Goal: Task Accomplishment & Management: Use online tool/utility

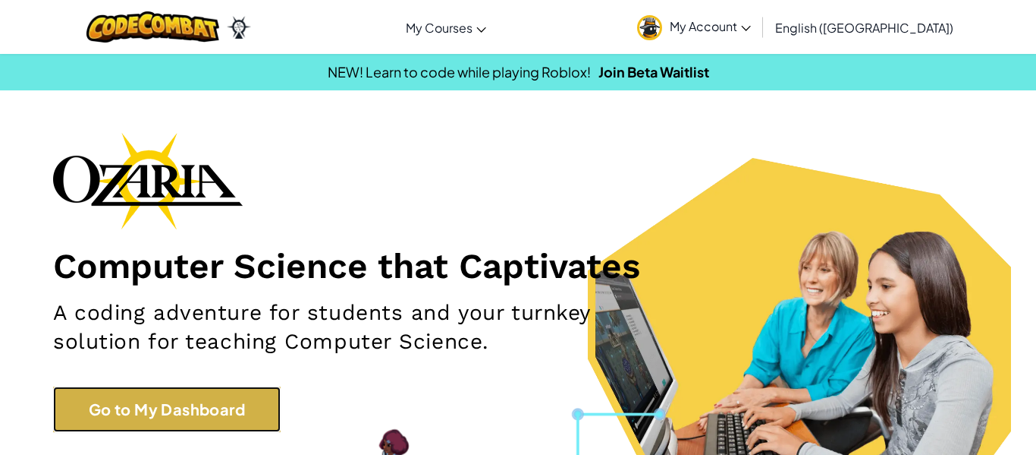
click at [113, 426] on link "Go to My Dashboard" at bounding box center [167, 409] width 228 height 46
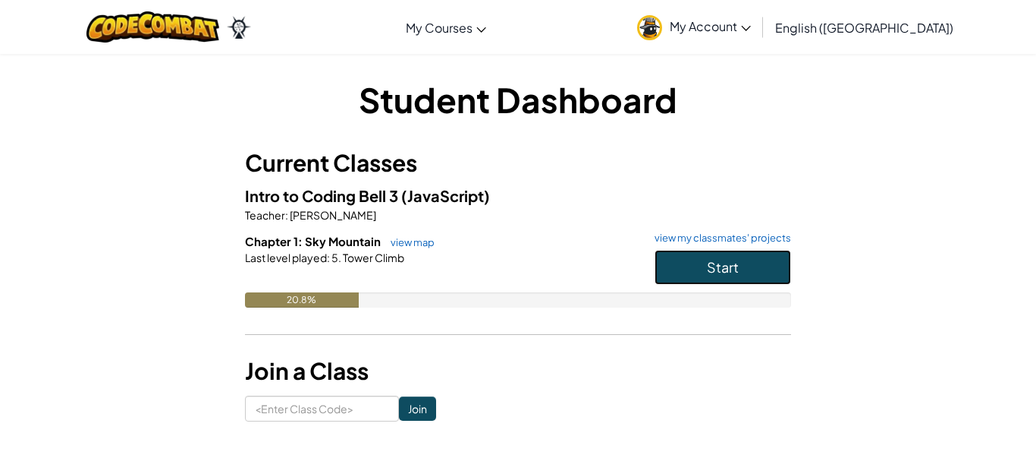
click at [769, 264] on button "Start" at bounding box center [723, 267] width 137 height 35
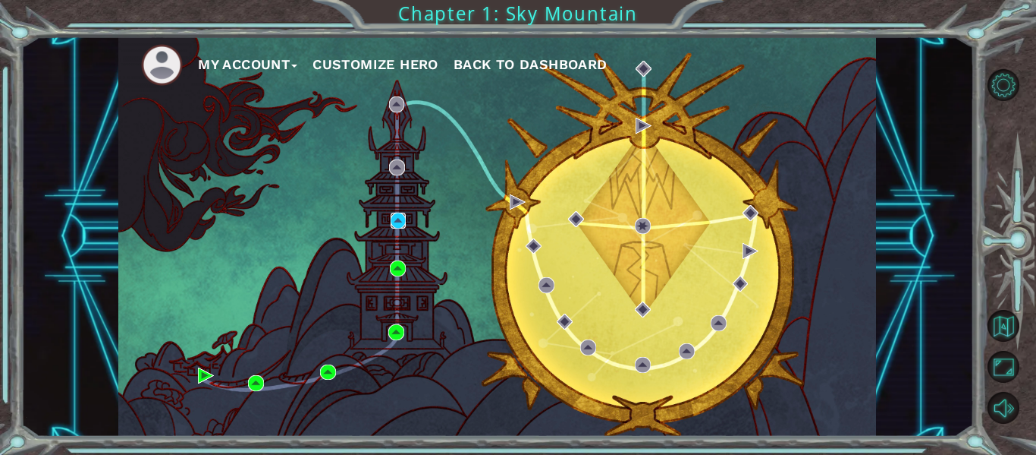
click at [397, 228] on img at bounding box center [399, 220] width 16 height 16
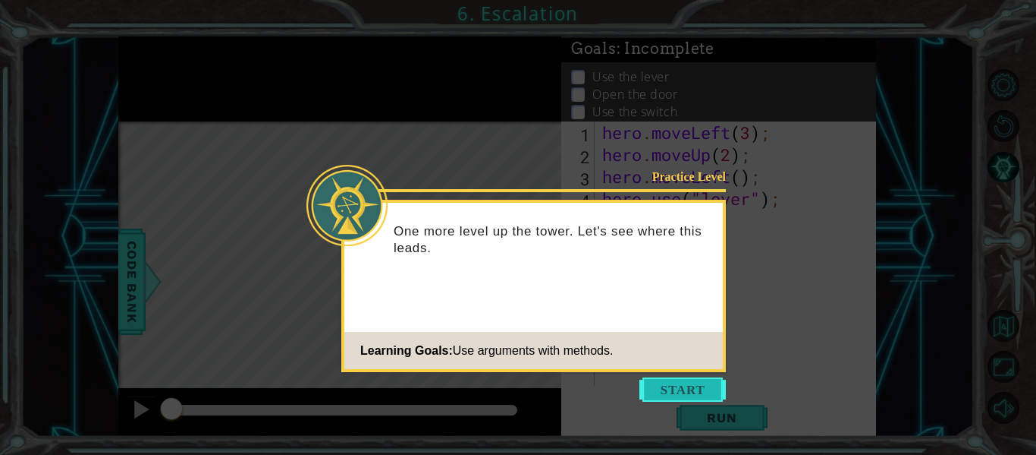
click at [684, 382] on button "Start" at bounding box center [683, 389] width 87 height 24
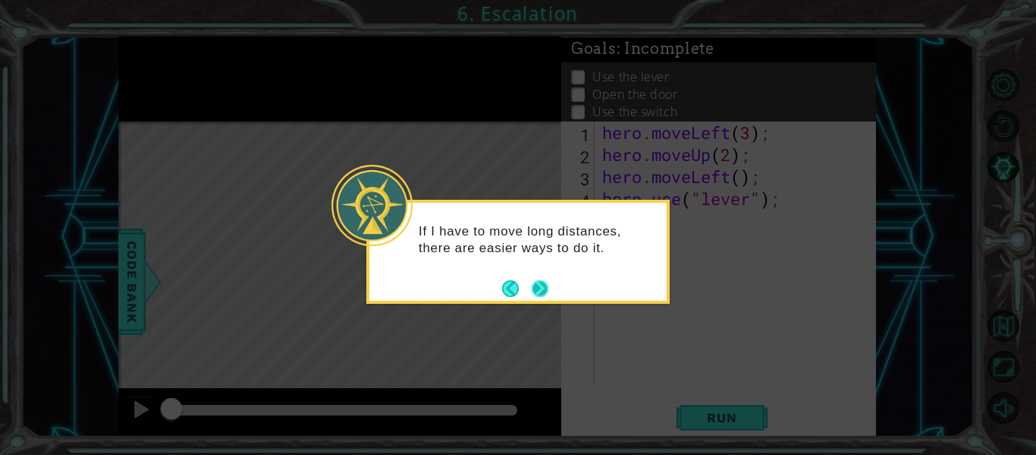
click at [533, 282] on button "Next" at bounding box center [540, 288] width 17 height 17
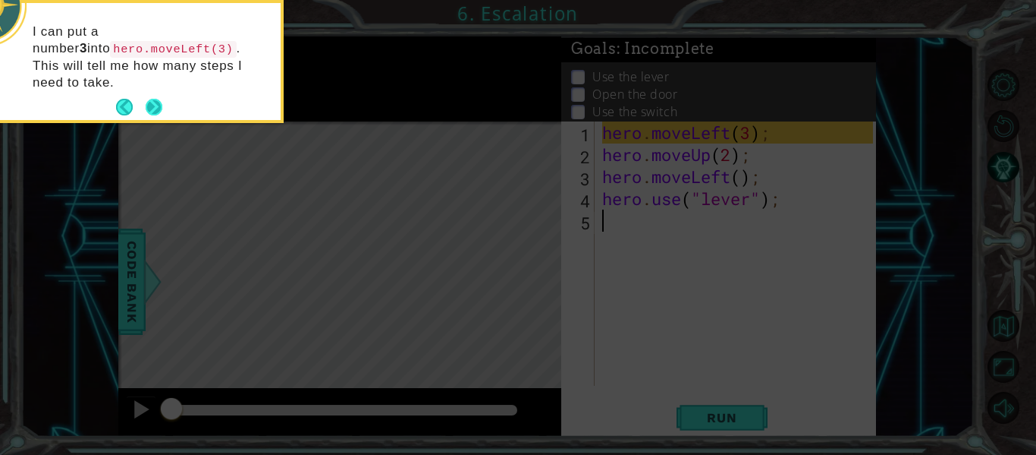
click at [149, 99] on button "Next" at bounding box center [154, 107] width 17 height 17
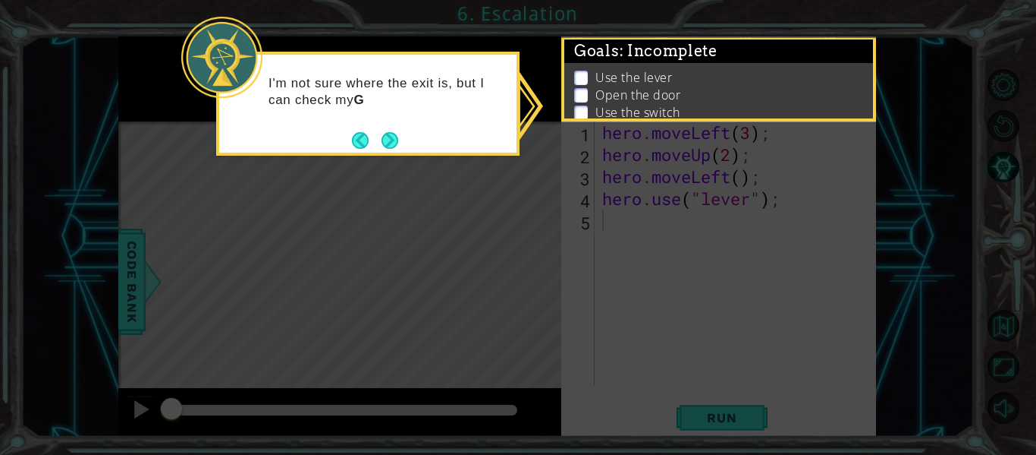
click at [405, 142] on div "I'm not sure where the exit is, but I can check my G" at bounding box center [368, 104] width 304 height 104
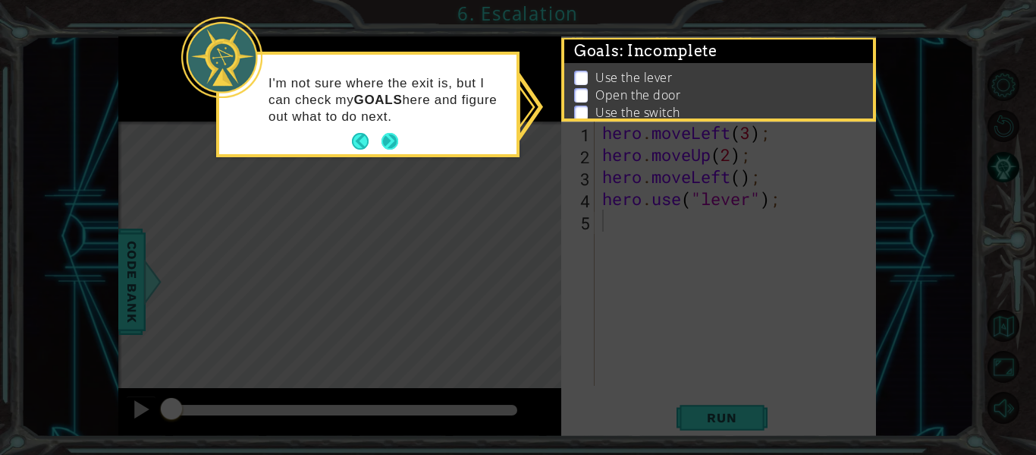
click at [388, 134] on button "Next" at bounding box center [390, 141] width 17 height 17
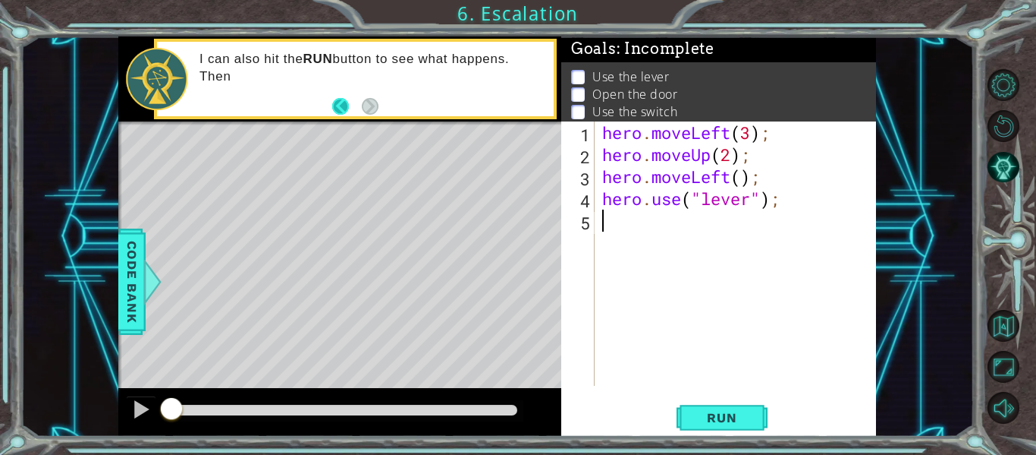
click at [341, 110] on button "Back" at bounding box center [347, 106] width 30 height 17
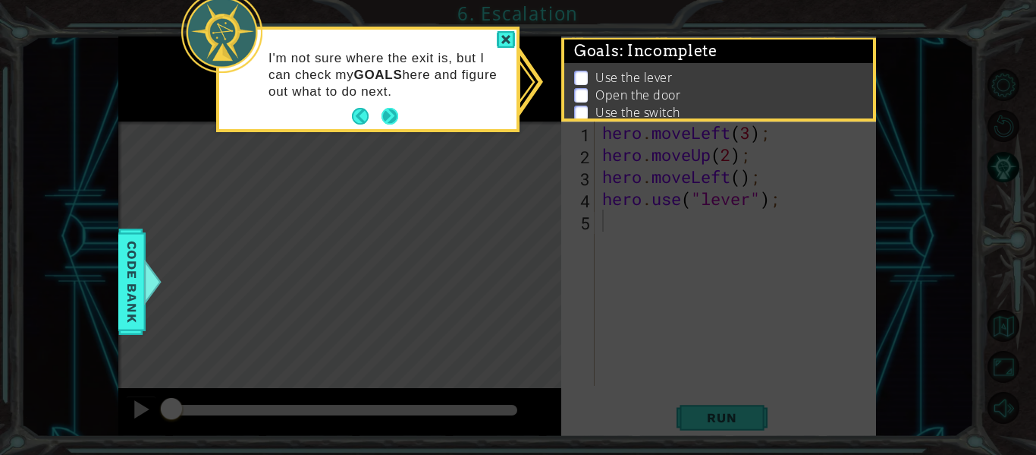
click at [384, 121] on button "Next" at bounding box center [390, 116] width 17 height 17
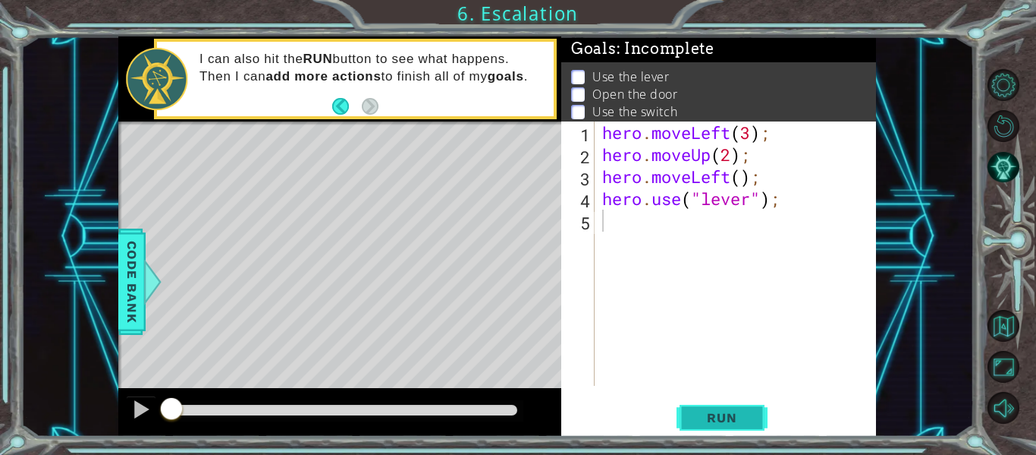
click at [703, 411] on span "Run" at bounding box center [722, 417] width 60 height 15
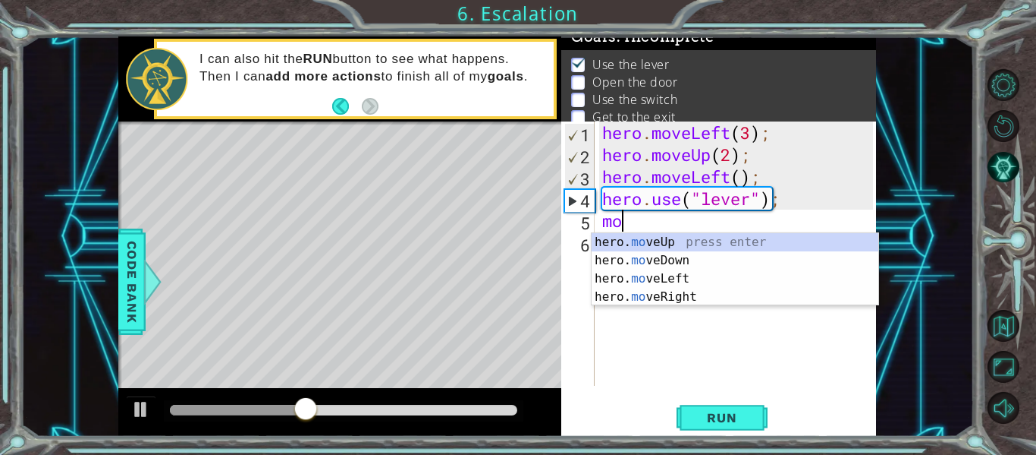
scroll to position [0, 1]
click at [697, 279] on div "hero. move Up press enter hero. move Down press enter hero. move Left press ent…" at bounding box center [735, 287] width 287 height 109
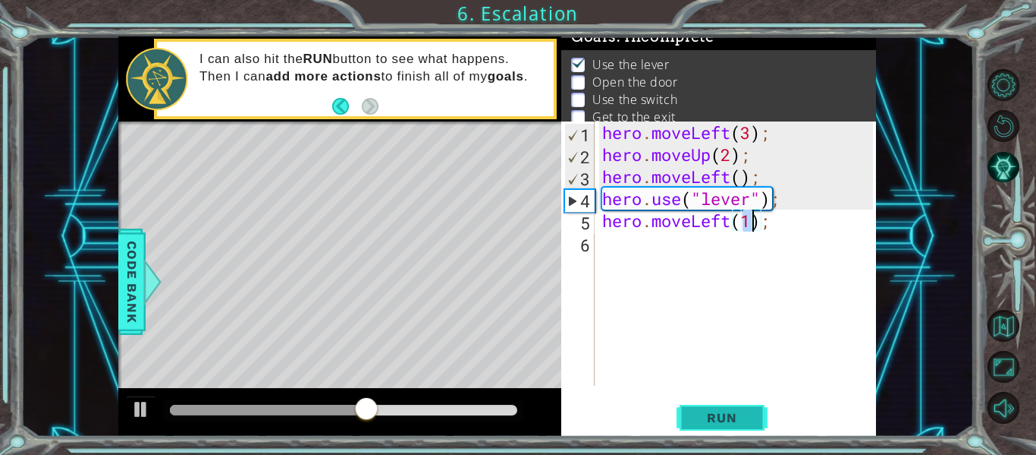
type textarea "hero.moveLeft(1);"
click at [707, 414] on span "Run" at bounding box center [722, 417] width 60 height 15
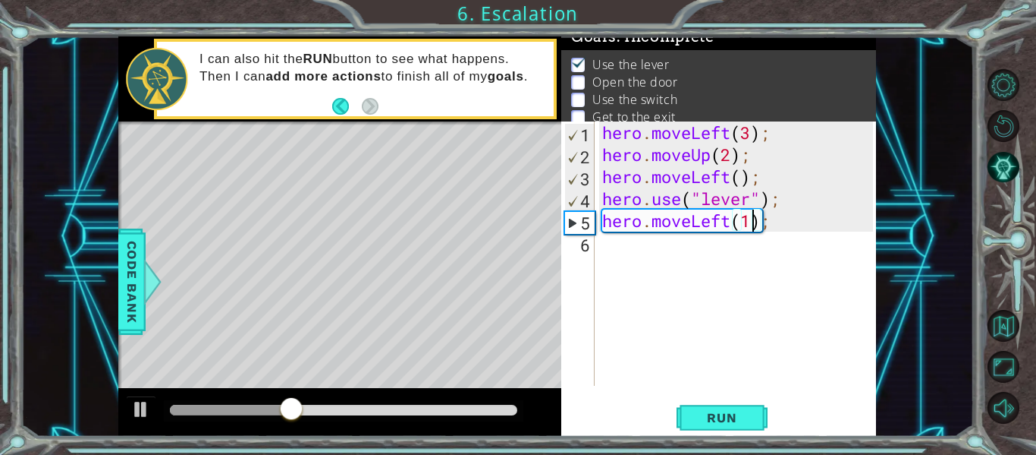
click at [606, 246] on div "hero . moveLeft ( 3 ) ; hero . moveUp ( 2 ) ; hero . moveLeft ( ) ; hero . use …" at bounding box center [740, 275] width 282 height 308
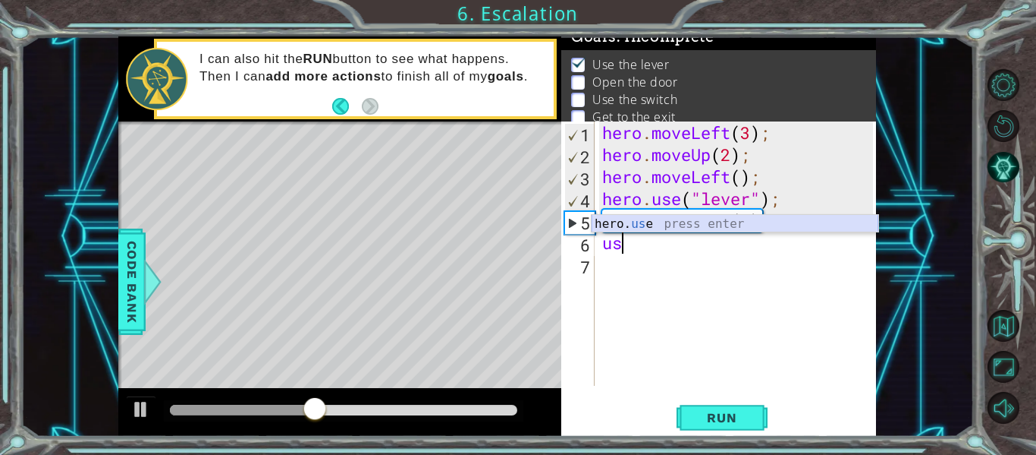
click at [640, 219] on div "hero. us e press enter" at bounding box center [735, 242] width 287 height 55
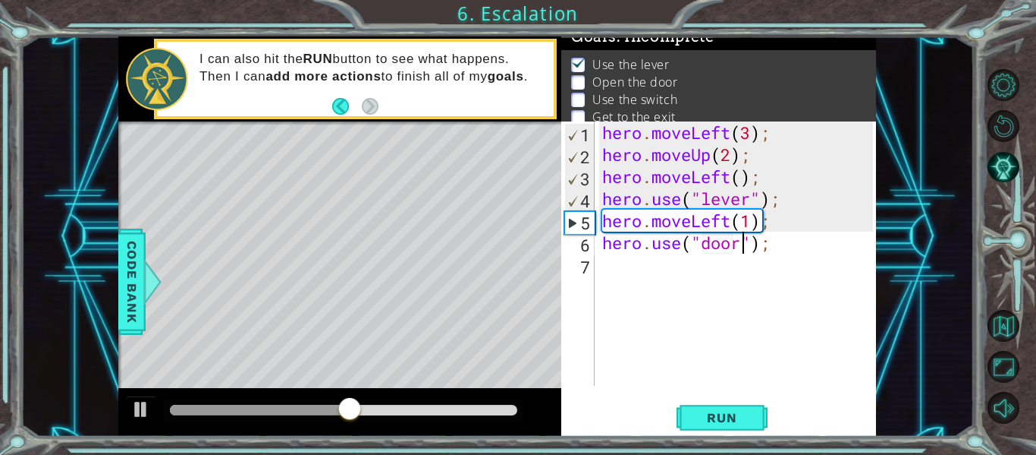
scroll to position [0, 7]
type textarea "hero.use("door");"
click at [698, 429] on button "Run" at bounding box center [722, 417] width 91 height 31
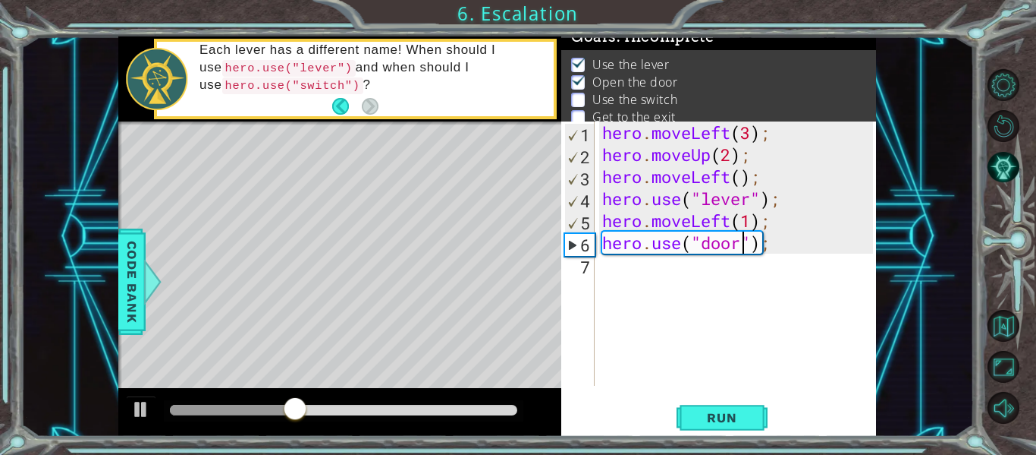
click at [627, 272] on div "hero . moveLeft ( 3 ) ; hero . moveUp ( 2 ) ; hero . moveLeft ( ) ; hero . use …" at bounding box center [740, 275] width 282 height 308
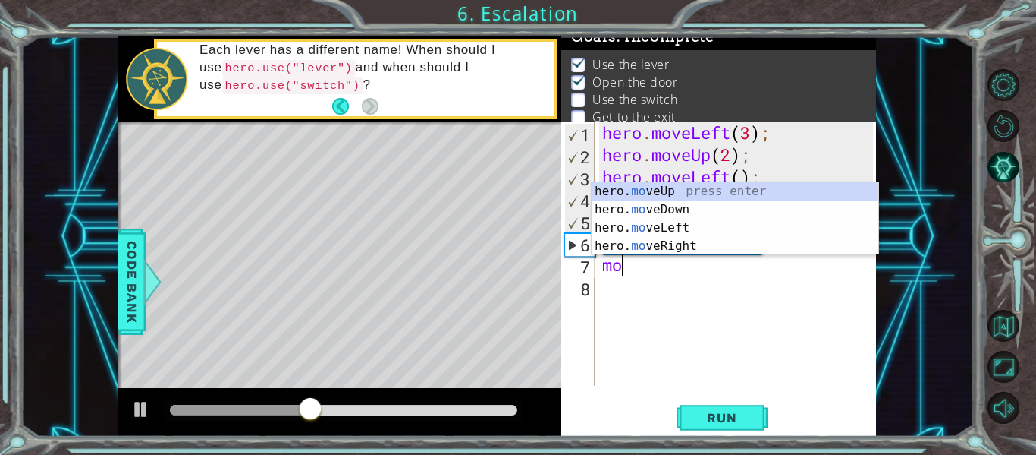
scroll to position [0, 1]
click at [643, 190] on div "hero. move Up press enter hero. move Down press enter hero. move Left press ent…" at bounding box center [735, 236] width 287 height 109
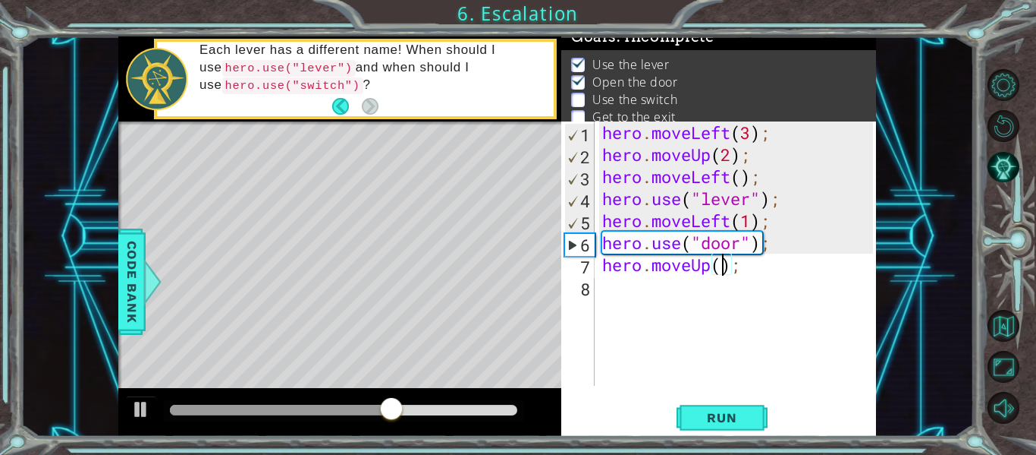
scroll to position [0, 6]
click at [724, 410] on span "Run" at bounding box center [722, 417] width 60 height 15
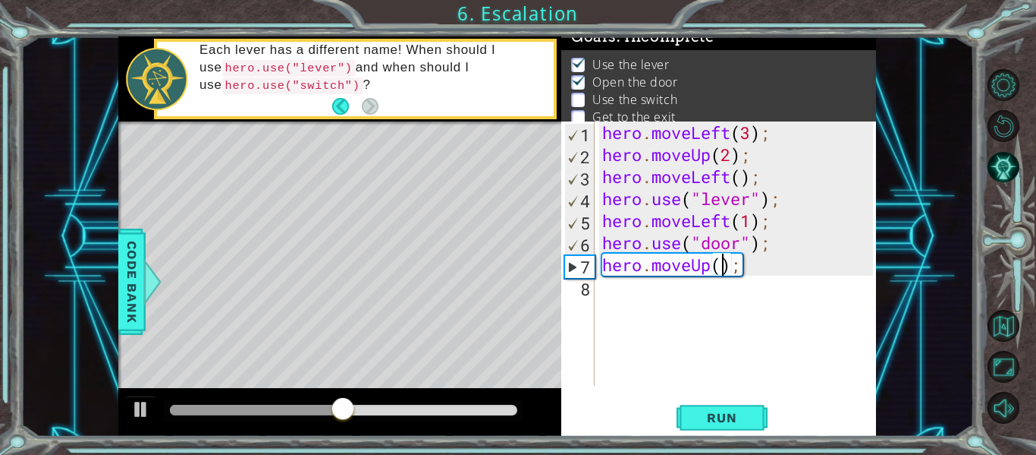
type textarea "hero.moveUp(2);"
click at [628, 288] on div "hero . moveLeft ( 3 ) ; hero . moveUp ( 2 ) ; hero . moveLeft ( ) ; hero . use …" at bounding box center [740, 275] width 282 height 308
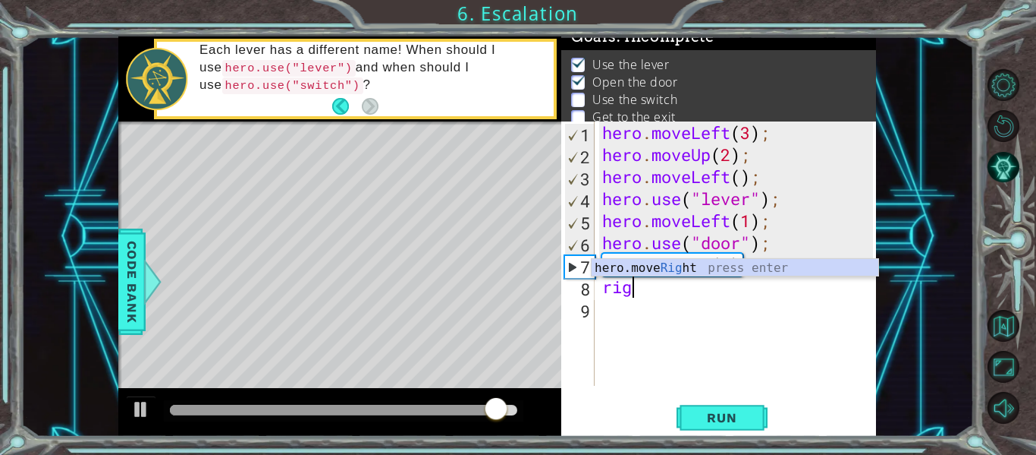
scroll to position [0, 1]
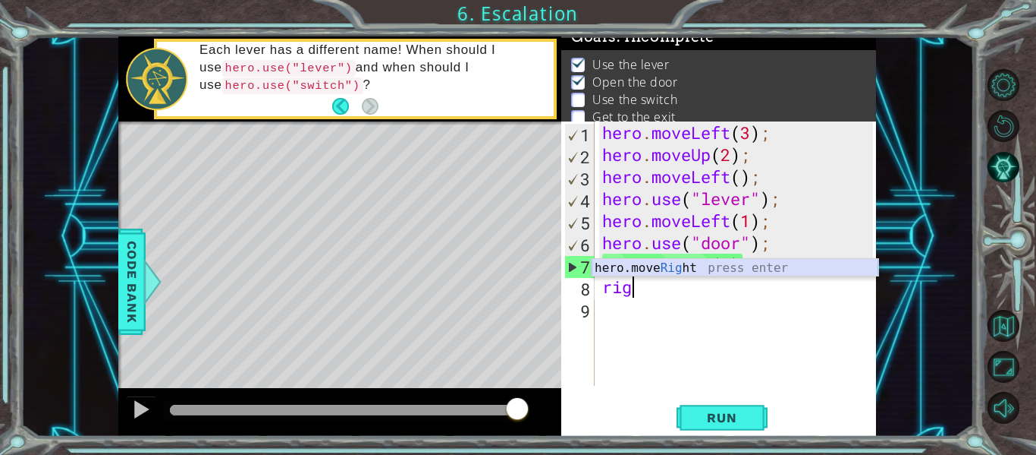
click at [623, 271] on div "hero.move Rig ht press enter" at bounding box center [735, 286] width 287 height 55
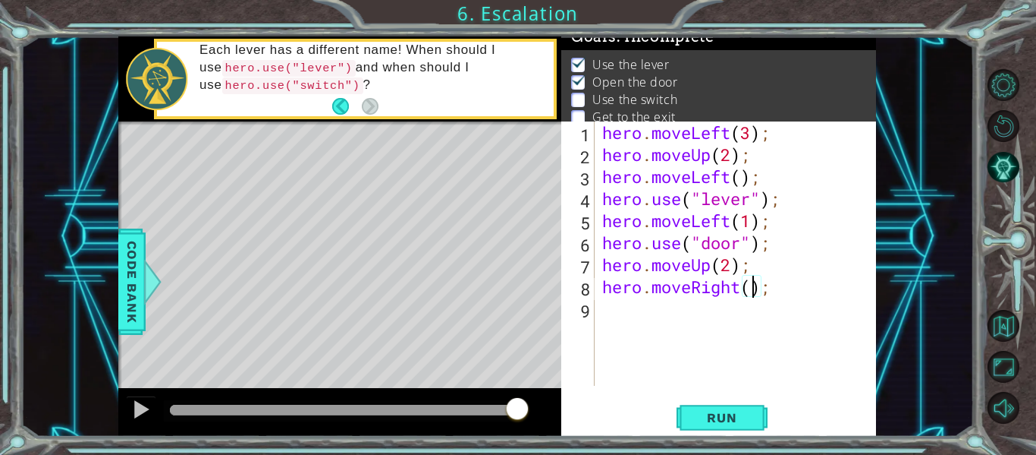
scroll to position [0, 8]
type textarea "hero.moveRight(2);"
click at [741, 413] on span "Run" at bounding box center [722, 417] width 60 height 15
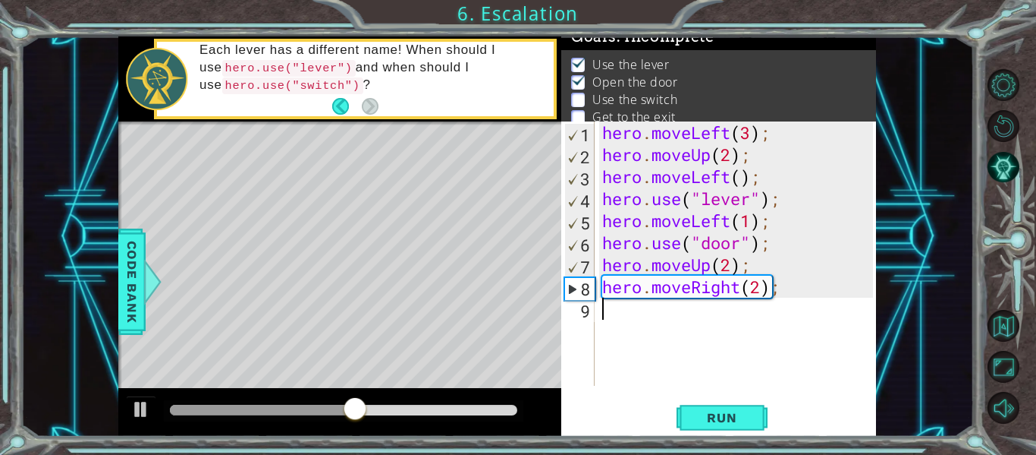
click at [614, 313] on div "hero . moveLeft ( 3 ) ; hero . moveUp ( 2 ) ; hero . moveLeft ( ) ; hero . use …" at bounding box center [740, 275] width 282 height 308
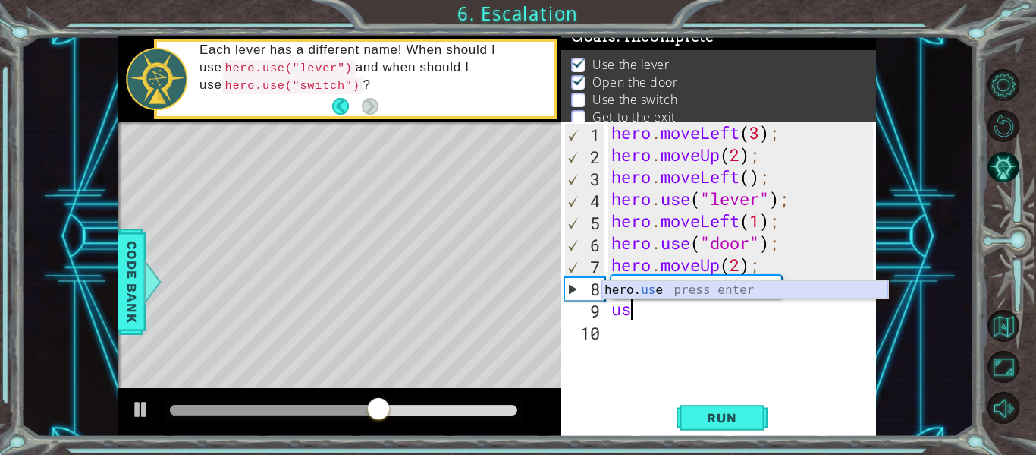
click at [663, 291] on div "hero. us e press enter" at bounding box center [745, 308] width 287 height 55
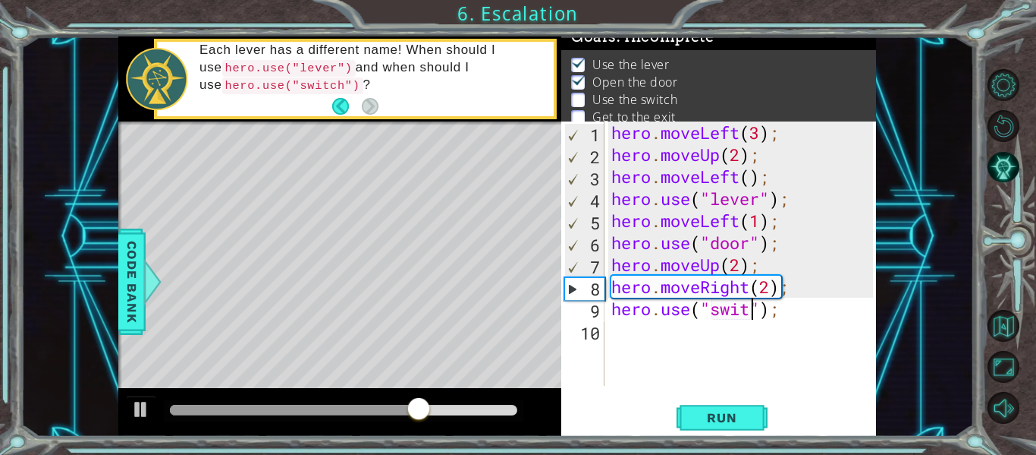
scroll to position [0, 8]
type textarea "hero.use("switch");"
click at [690, 413] on button "Run" at bounding box center [722, 417] width 91 height 31
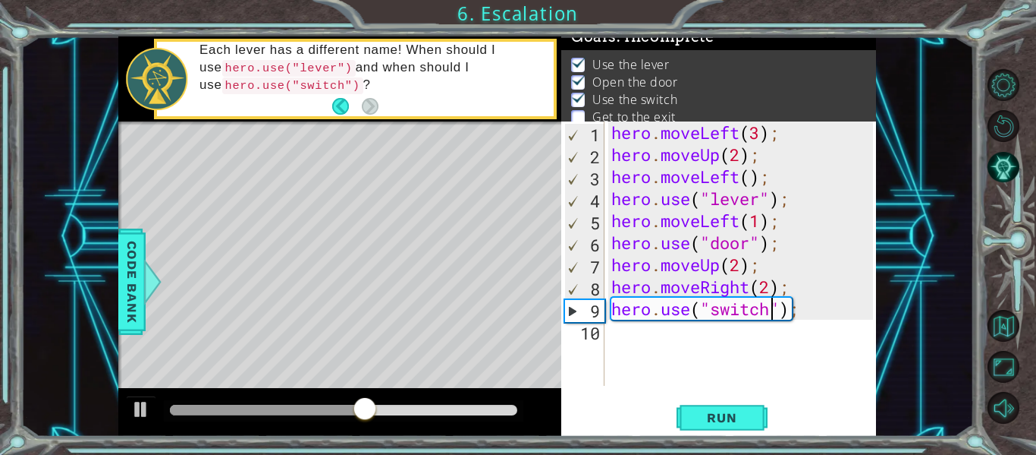
click at [634, 334] on div "hero . moveLeft ( 3 ) ; hero . moveUp ( 2 ) ; hero . moveLeft ( ) ; hero . use …" at bounding box center [745, 275] width 272 height 308
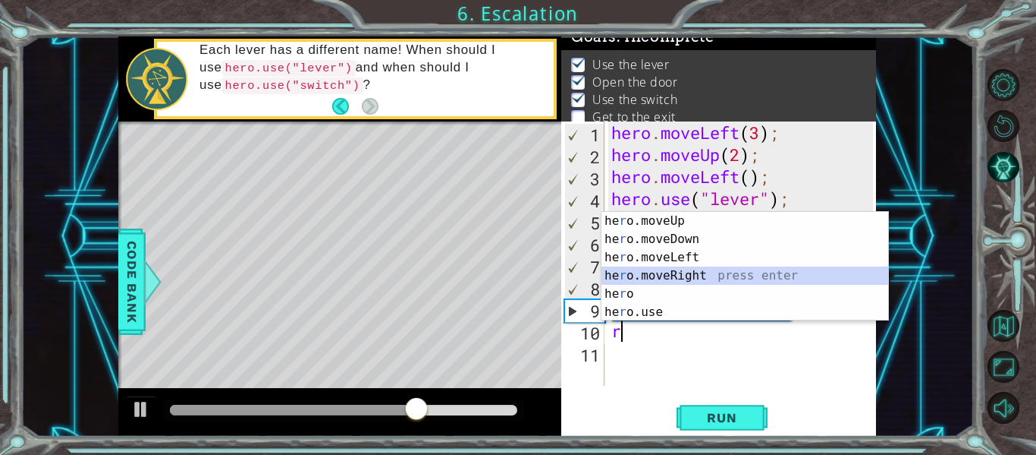
click at [626, 276] on div "he r o.moveUp press enter he r o.moveDown press enter he r o.moveLeft press ent…" at bounding box center [745, 285] width 287 height 146
type textarea "hero.moveRight(1);"
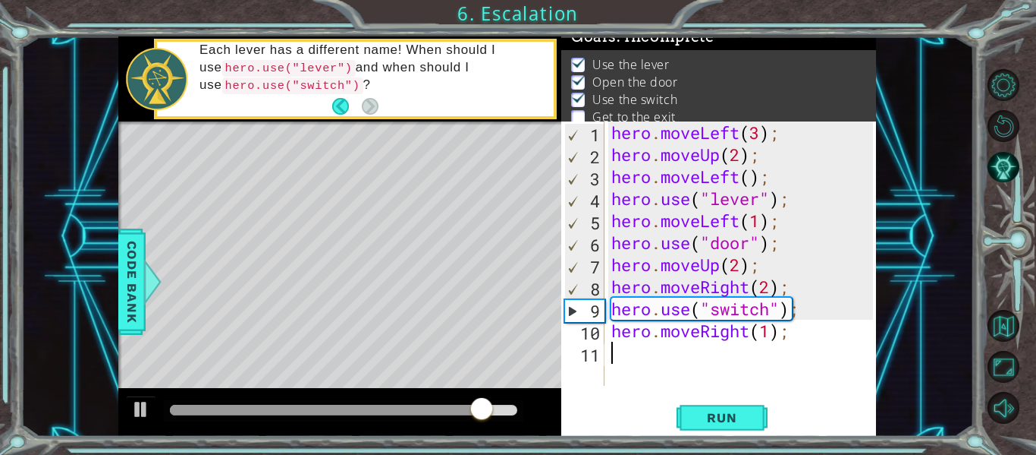
click at [634, 357] on div "hero . moveLeft ( 3 ) ; hero . moveUp ( 2 ) ; hero . moveLeft ( ) ; hero . use …" at bounding box center [745, 275] width 272 height 308
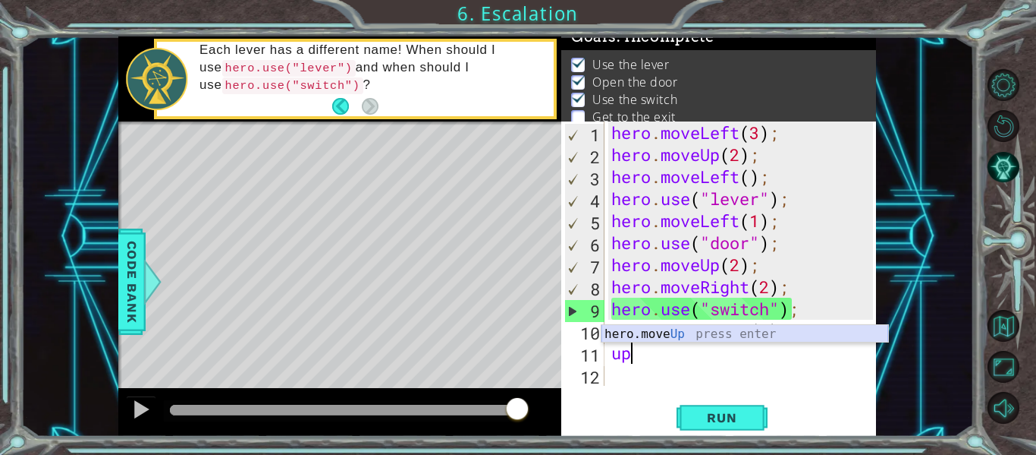
click at [657, 334] on div "hero.move Up press enter" at bounding box center [745, 352] width 287 height 55
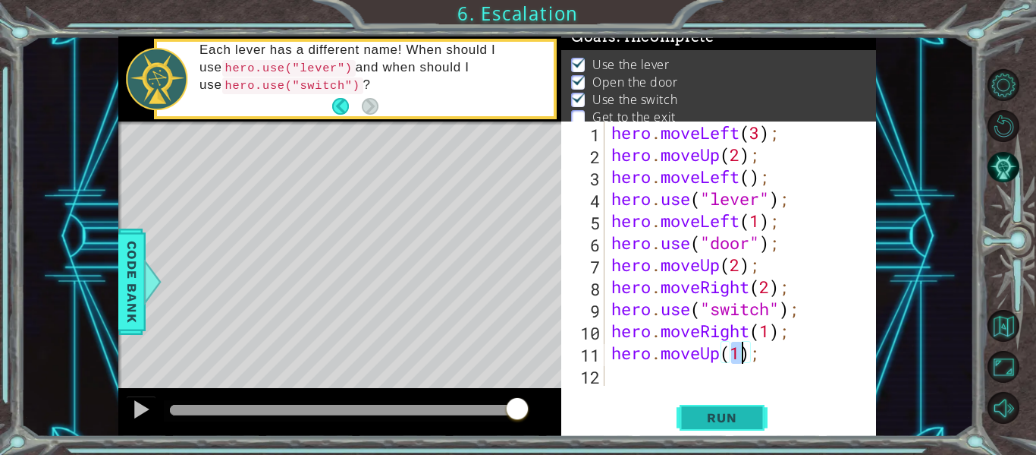
type textarea "hero.moveUp(1);"
click at [716, 414] on span "Run" at bounding box center [722, 417] width 60 height 15
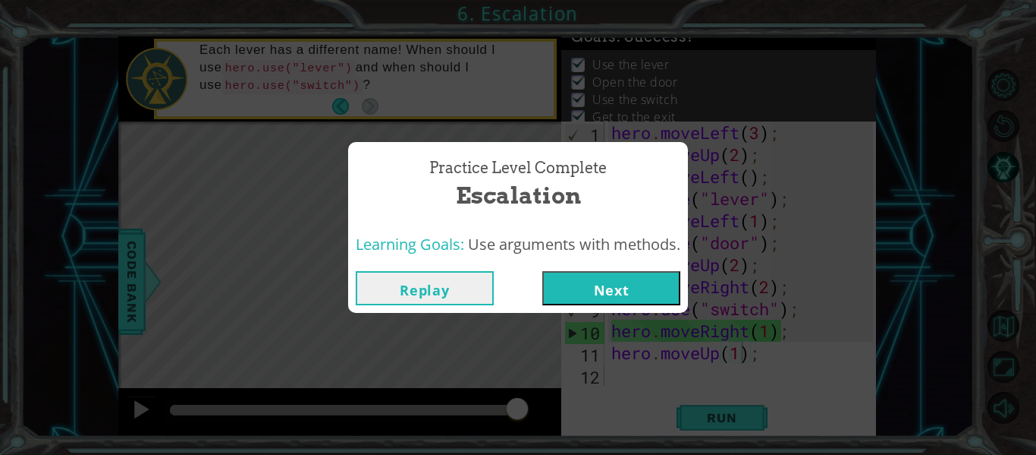
click at [608, 295] on button "Next" at bounding box center [612, 288] width 138 height 34
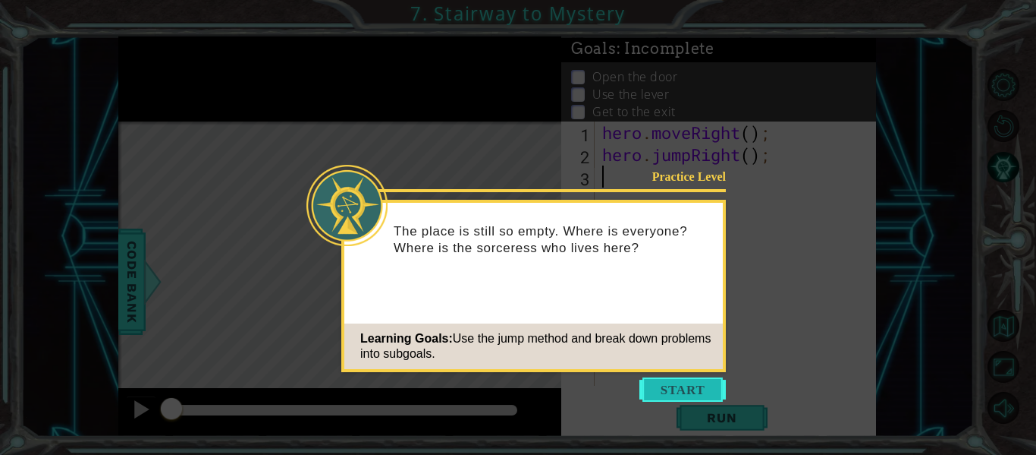
click at [683, 382] on button "Start" at bounding box center [683, 389] width 87 height 24
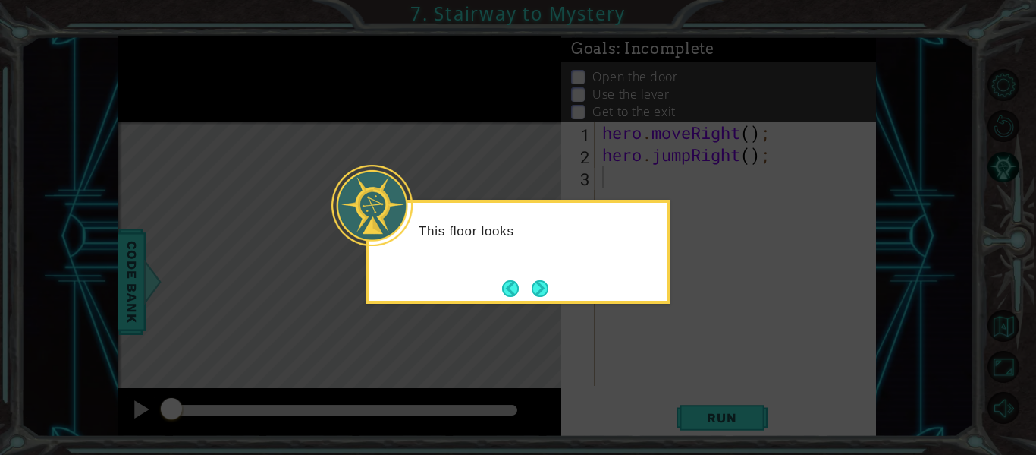
click at [561, 292] on div "This floor looks" at bounding box center [518, 252] width 304 height 104
click at [536, 289] on button "Next" at bounding box center [540, 288] width 17 height 17
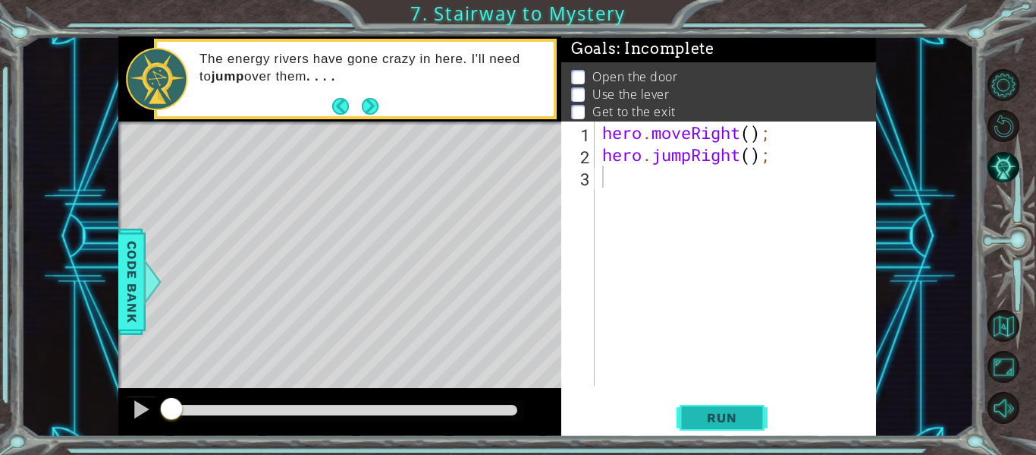
click at [697, 416] on span "Run" at bounding box center [722, 417] width 60 height 15
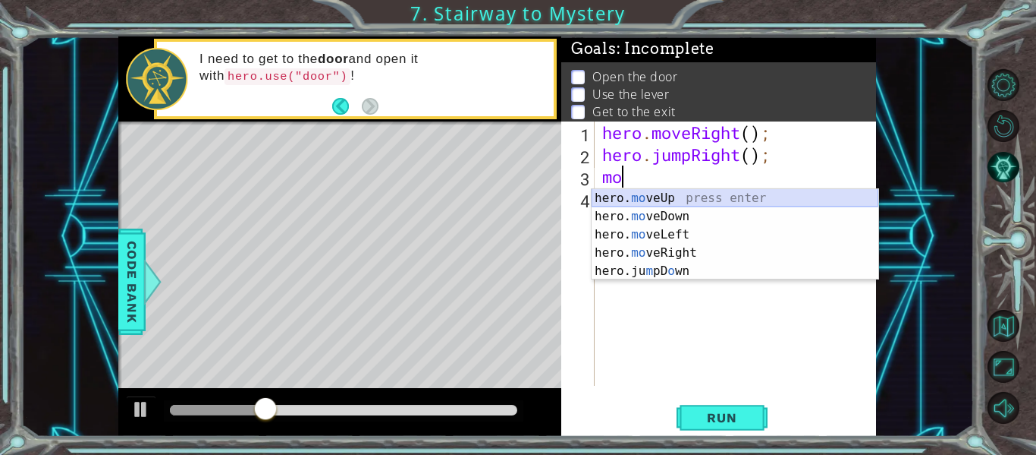
click at [686, 197] on div "hero. mo veUp press enter hero. mo veDown press enter hero. mo veLeft press ent…" at bounding box center [735, 252] width 287 height 127
type textarea "hero.moveUp(1);"
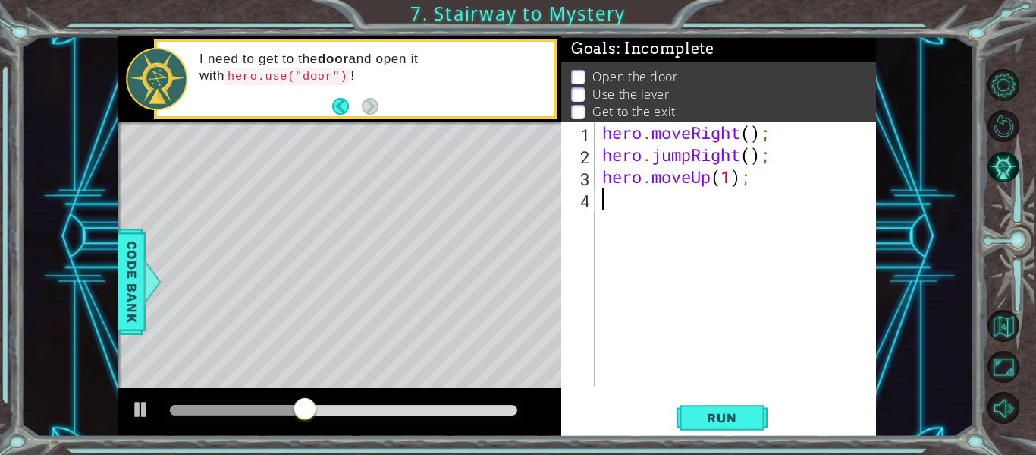
click at [654, 199] on div "hero . moveRight ( ) ; hero . jumpRight ( ) ; hero . moveUp ( 1 ) ;" at bounding box center [740, 275] width 282 height 308
type textarea "ri"
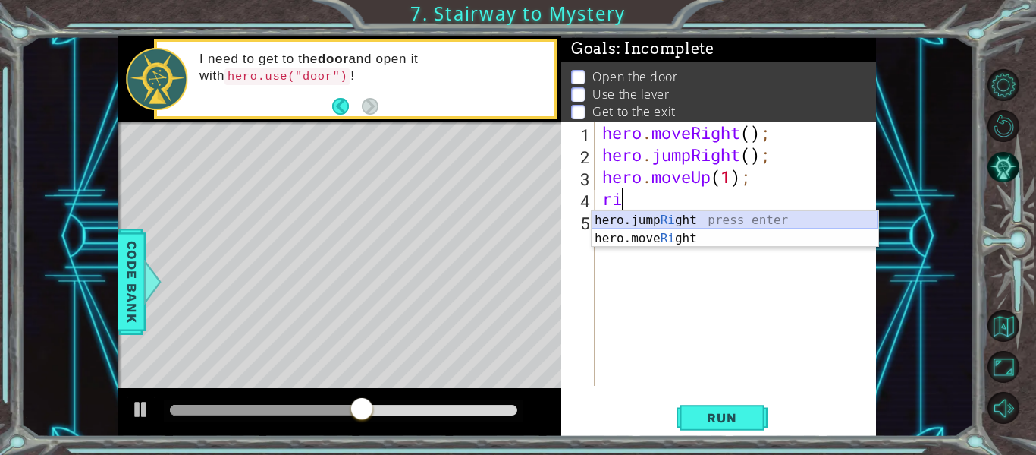
click at [677, 219] on div "hero.jump Ri ght press enter hero.move Ri ght press enter" at bounding box center [735, 247] width 287 height 73
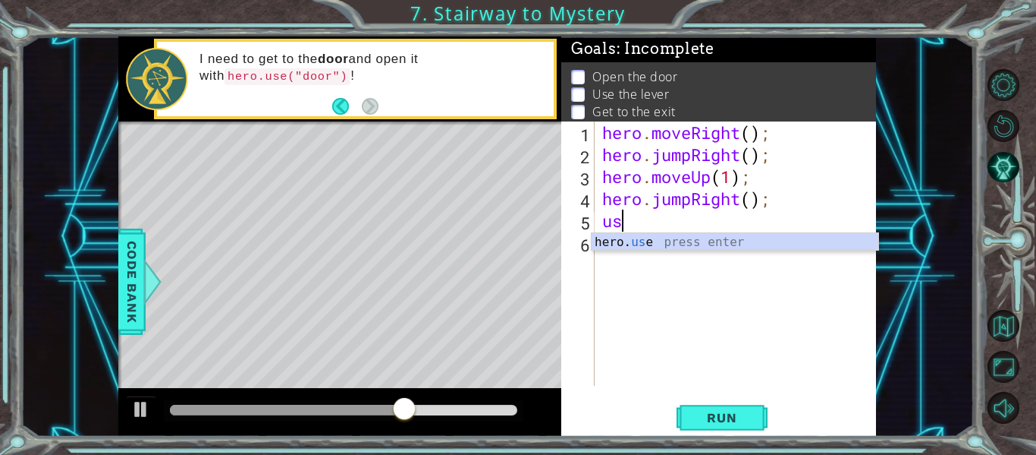
click at [703, 247] on div "hero. us e press enter" at bounding box center [735, 260] width 287 height 55
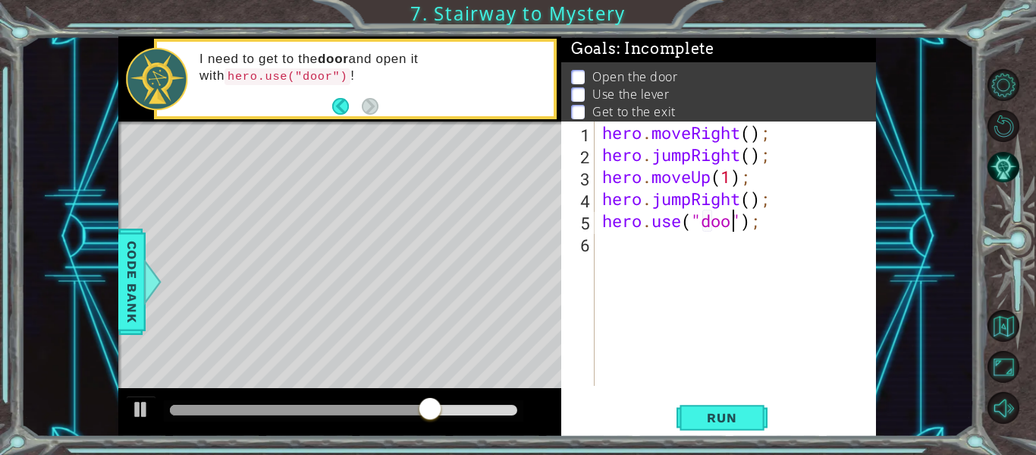
scroll to position [0, 7]
click at [714, 414] on span "Run" at bounding box center [722, 417] width 60 height 15
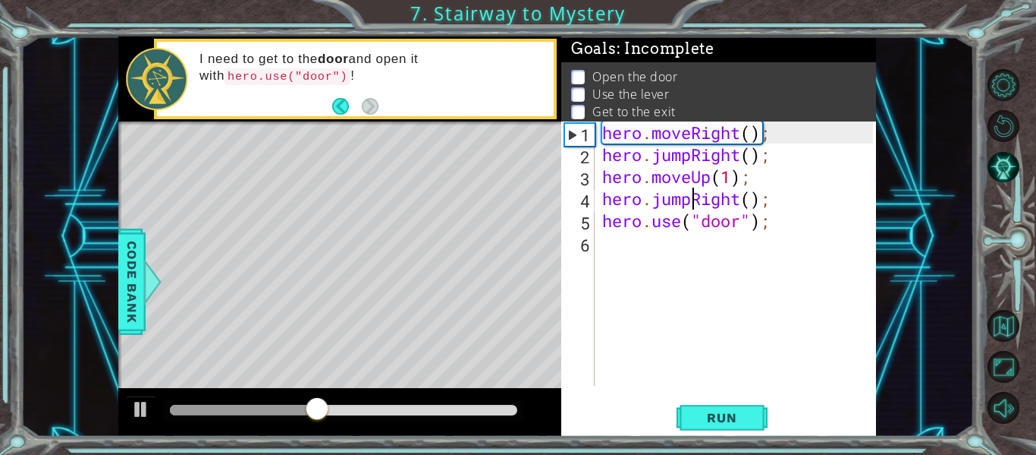
click at [692, 200] on div "hero . moveRight ( ) ; hero . jumpRight ( ) ; hero . moveUp ( 1 ) ; hero . jump…" at bounding box center [740, 275] width 282 height 308
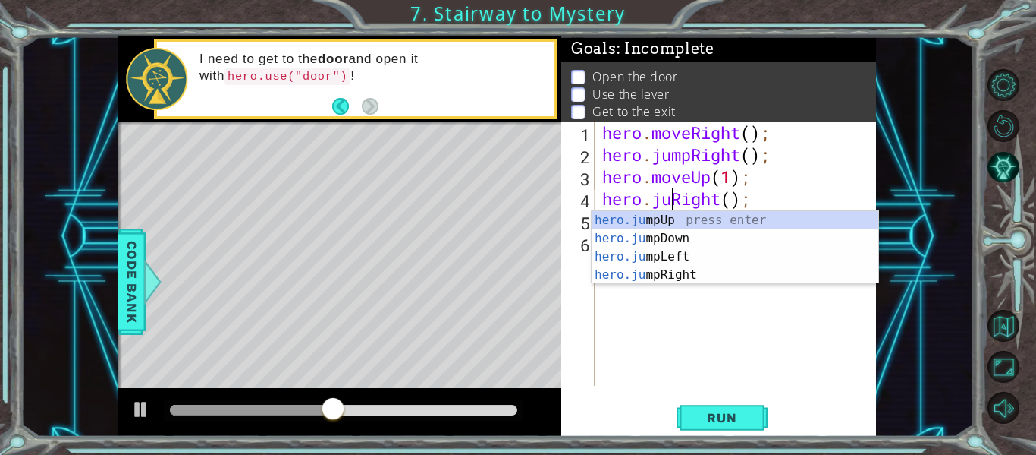
scroll to position [0, 5]
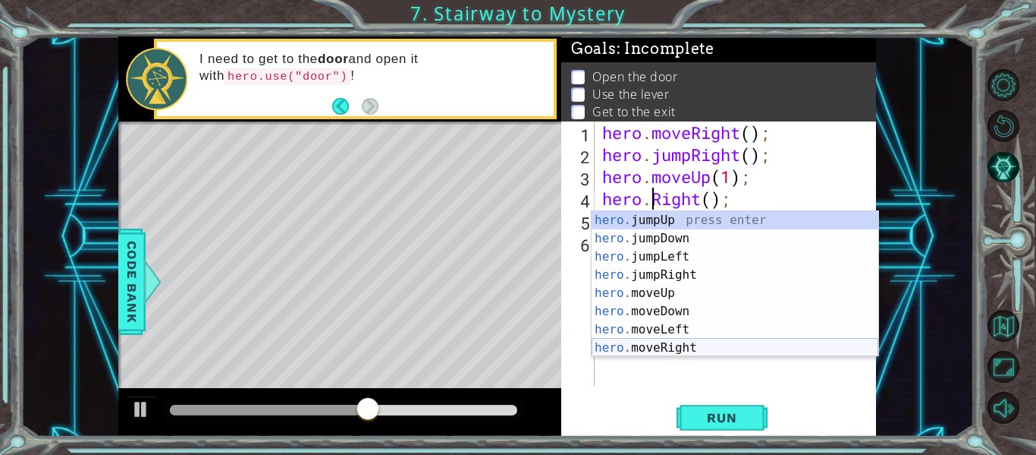
click at [670, 344] on div "hero. jumpUp press enter hero. jumpDown press enter hero. jumpLeft press enter …" at bounding box center [735, 302] width 287 height 182
type textarea "hero.moveRight(1);"
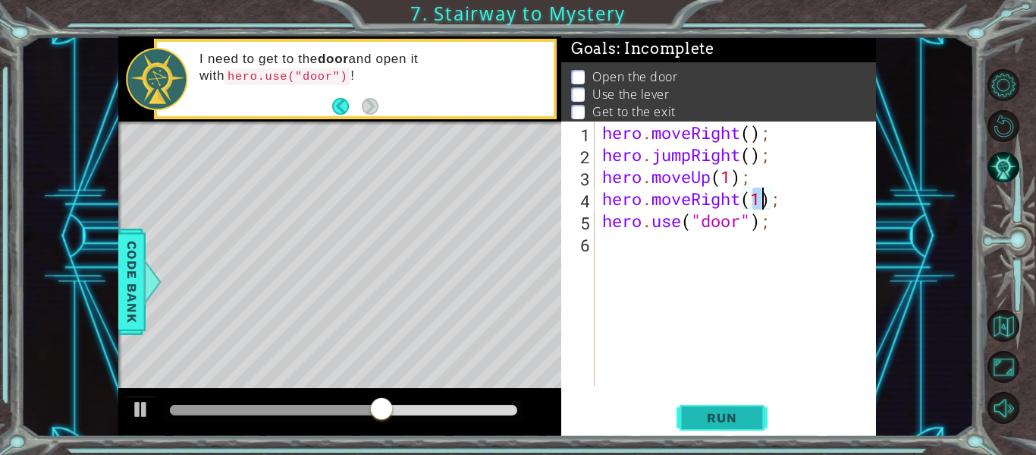
click at [705, 407] on button "Run" at bounding box center [722, 417] width 91 height 31
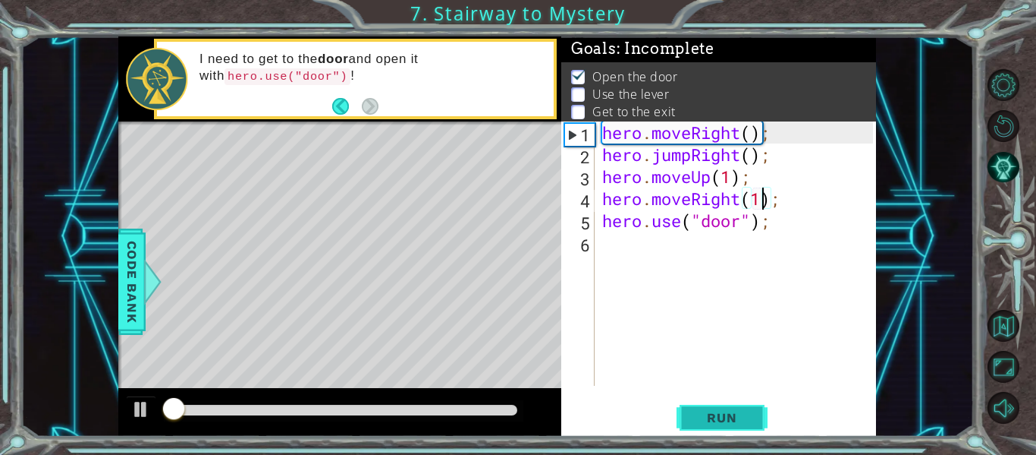
scroll to position [3, 0]
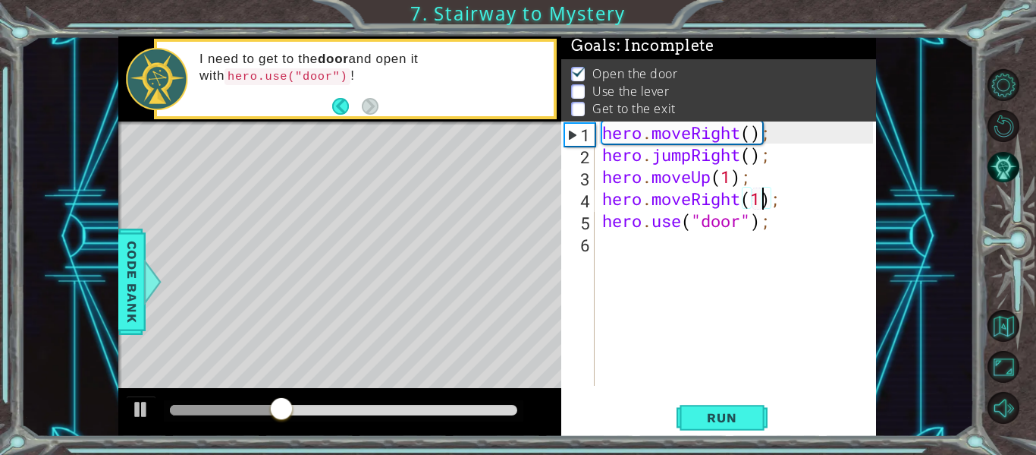
click at [606, 248] on div "hero . moveRight ( ) ; hero . jumpRight ( ) ; hero . moveUp ( 1 ) ; hero . move…" at bounding box center [740, 275] width 282 height 308
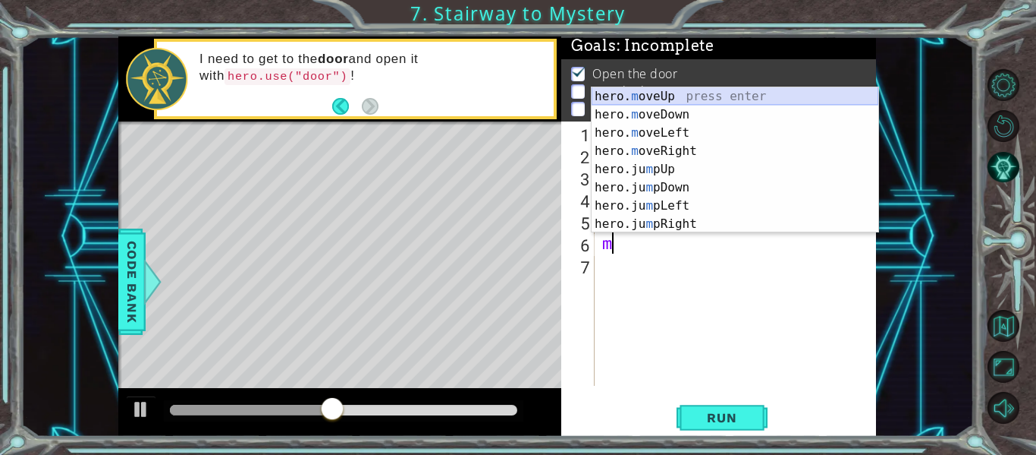
click at [665, 96] on div "hero. m oveUp press enter hero. m oveDown press enter hero. m oveLeft press ent…" at bounding box center [735, 178] width 287 height 182
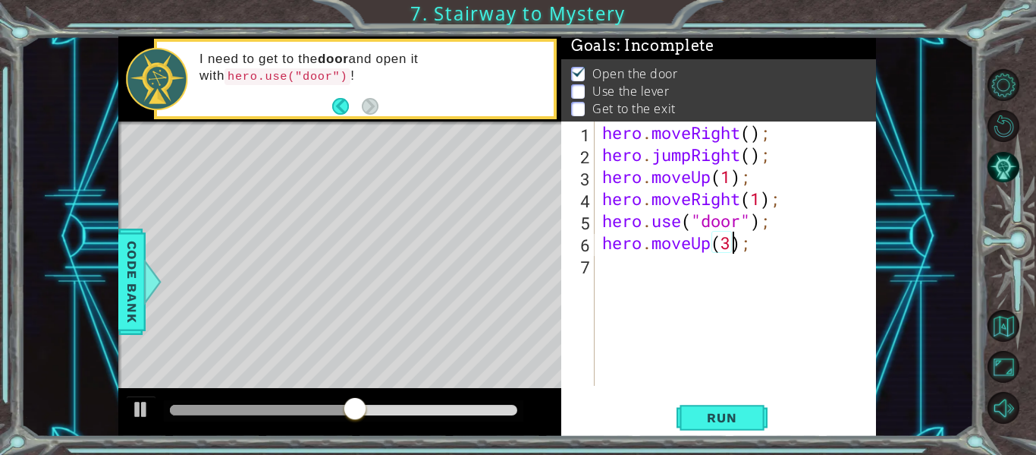
scroll to position [0, 6]
type textarea "hero.moveUp(3);"
click at [705, 424] on span "Run" at bounding box center [722, 417] width 60 height 15
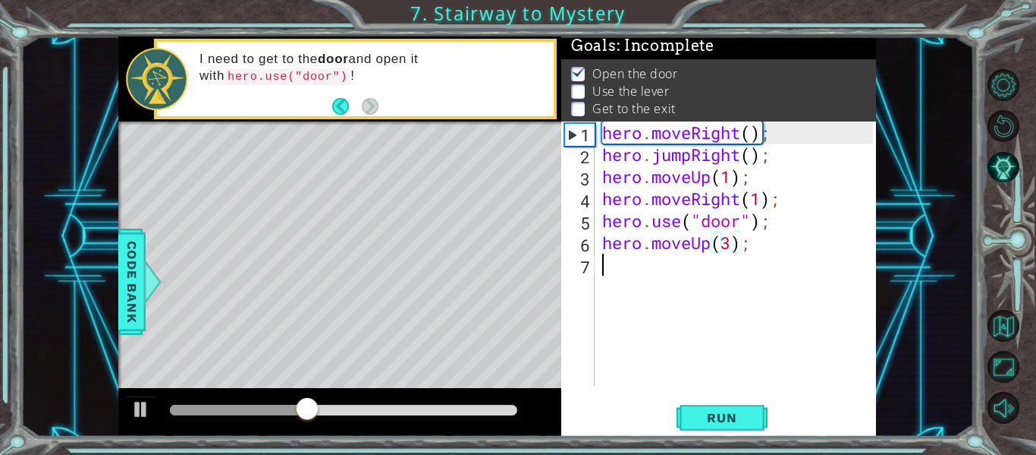
click at [660, 261] on div "hero . moveRight ( ) ; hero . jumpRight ( ) ; hero . moveUp ( 1 ) ; hero . move…" at bounding box center [740, 275] width 282 height 308
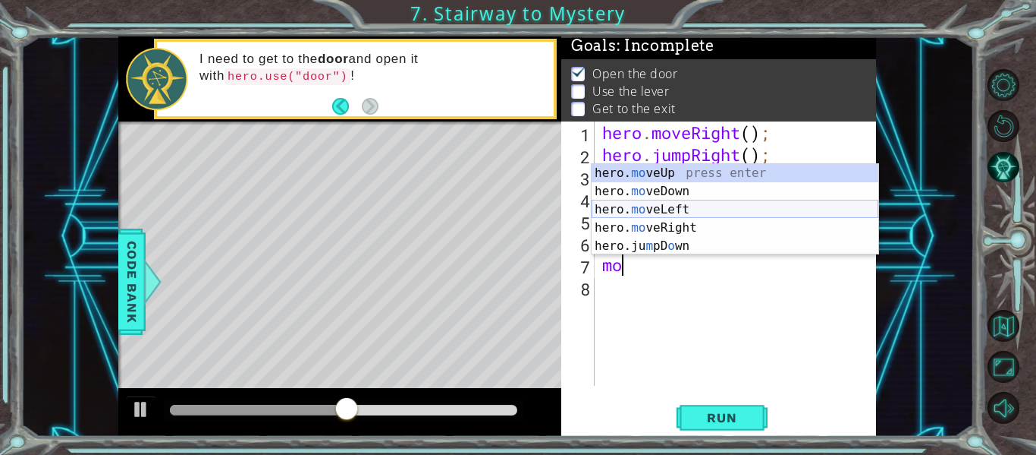
click at [673, 211] on div "hero. mo veUp press enter hero. mo veDown press enter hero. mo veLeft press ent…" at bounding box center [735, 227] width 287 height 127
type textarea "hero.moveLeft(1);"
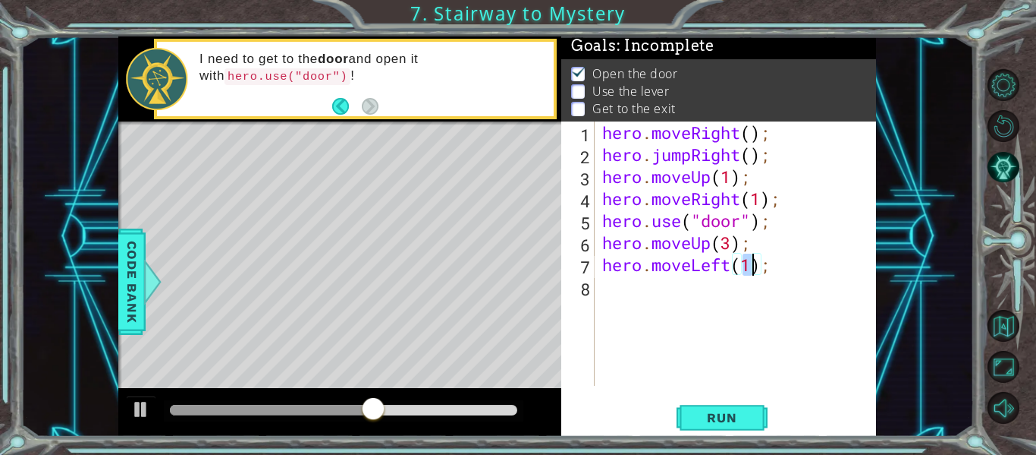
click at [630, 291] on div "hero . moveRight ( ) ; hero . jumpRight ( ) ; hero . moveUp ( 1 ) ; hero . move…" at bounding box center [740, 275] width 282 height 308
type textarea "i"
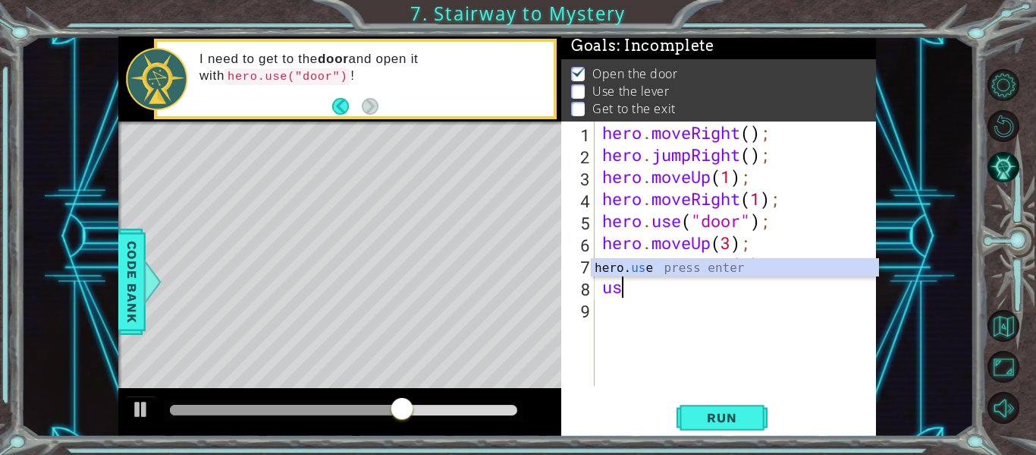
scroll to position [0, 1]
click at [668, 271] on div "hero. use press enter" at bounding box center [735, 286] width 287 height 55
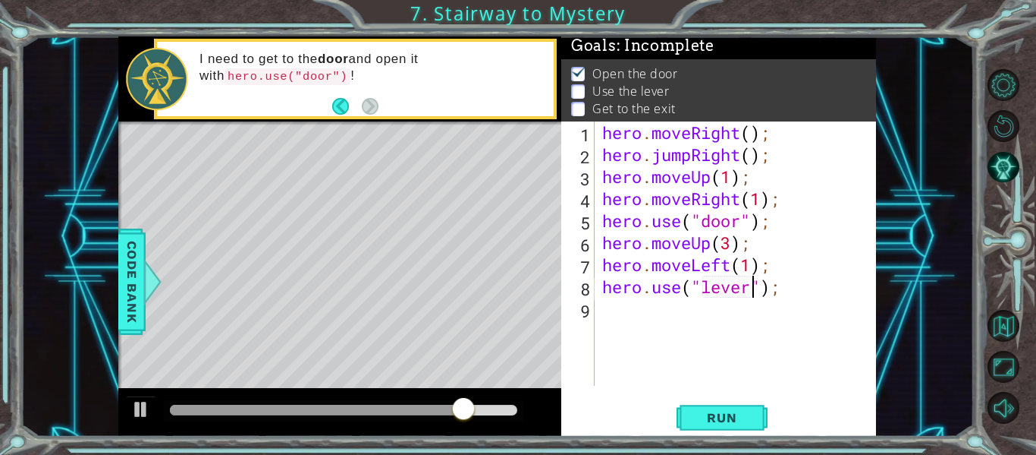
scroll to position [0, 8]
type textarea "hero.use("lever");"
click at [726, 414] on span "Run" at bounding box center [722, 417] width 60 height 15
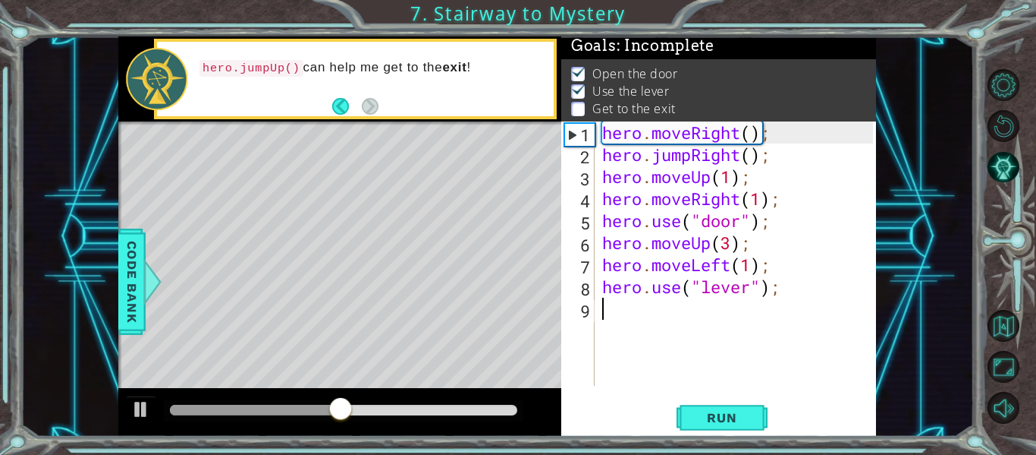
click at [600, 304] on div "hero . moveRight ( ) ; hero . jumpRight ( ) ; hero . moveUp ( 1 ) ; hero . move…" at bounding box center [740, 275] width 282 height 308
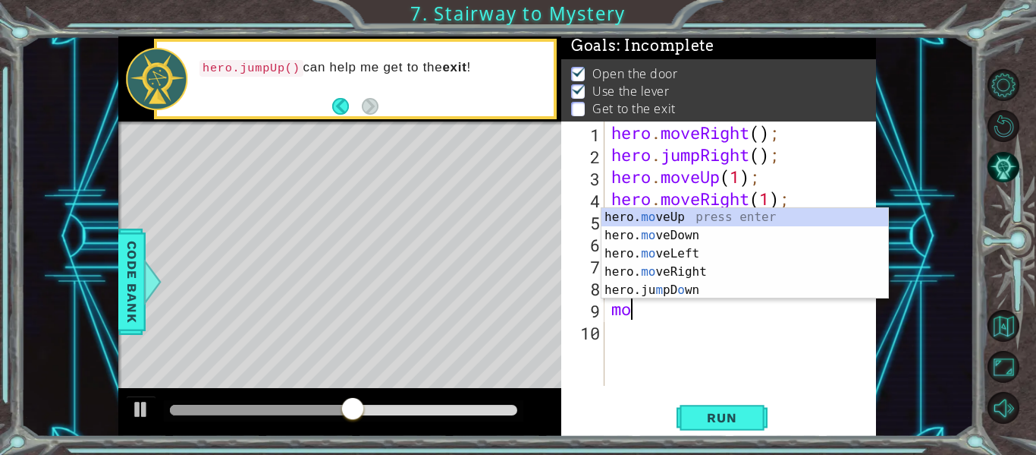
scroll to position [0, 1]
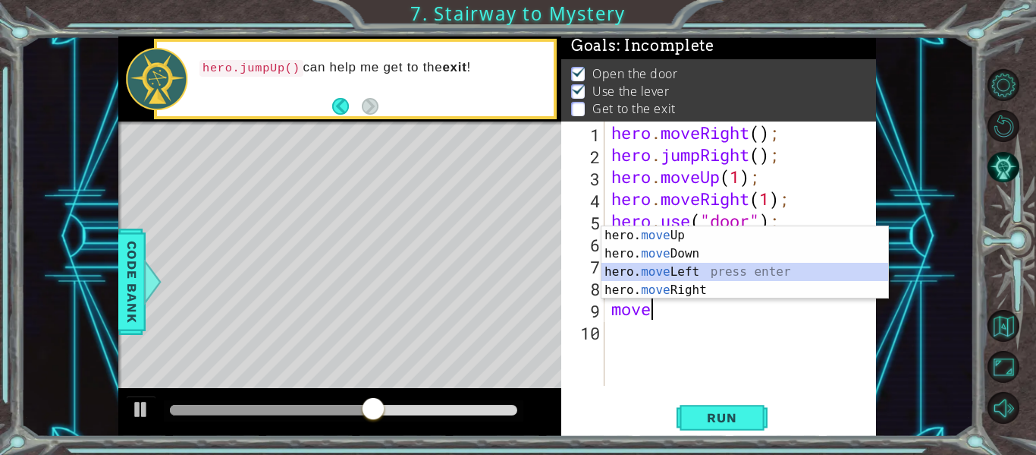
click at [645, 266] on div "hero. move Up press enter hero. move Down press enter hero. move Left press ent…" at bounding box center [745, 280] width 287 height 109
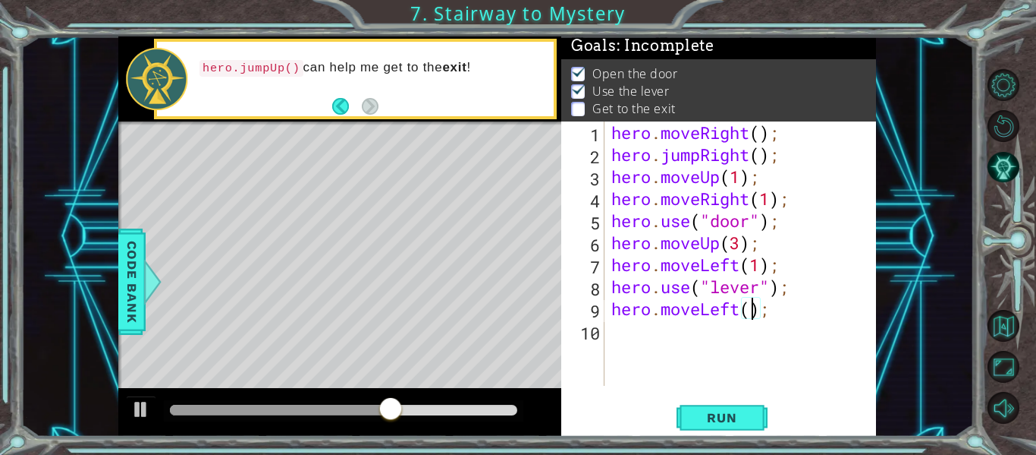
type textarea "hero.moveLeft(2);"
click at [639, 332] on div "hero . moveRight ( ) ; hero . jumpRight ( ) ; hero . moveUp ( 1 ) ; hero . move…" at bounding box center [745, 275] width 272 height 308
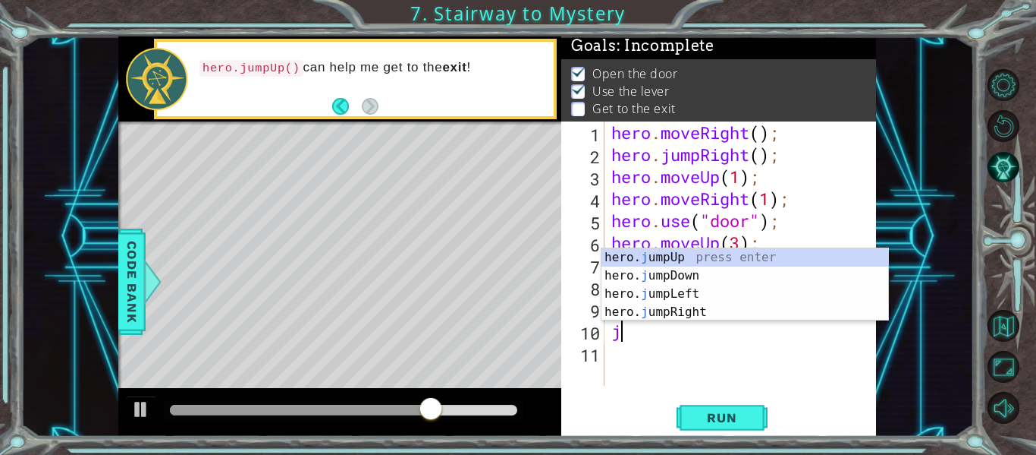
type textarea "ju"
click at [667, 252] on div "hero. ju mpUp press enter hero. ju mpDown press enter hero. [PERSON_NAME] mpLef…" at bounding box center [745, 302] width 287 height 109
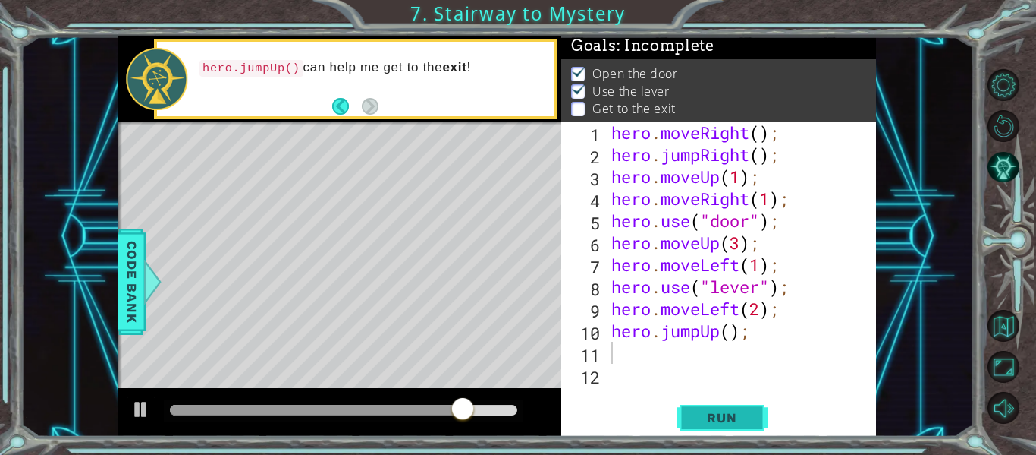
click at [699, 411] on span "Run" at bounding box center [722, 417] width 60 height 15
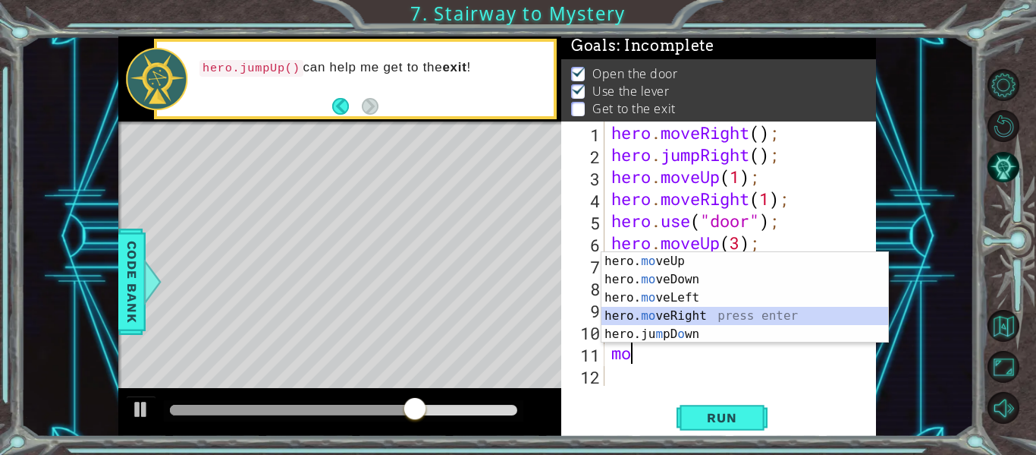
click at [656, 310] on div "hero. mo veUp press enter hero. mo veDown press enter hero. mo veLeft press ent…" at bounding box center [745, 315] width 287 height 127
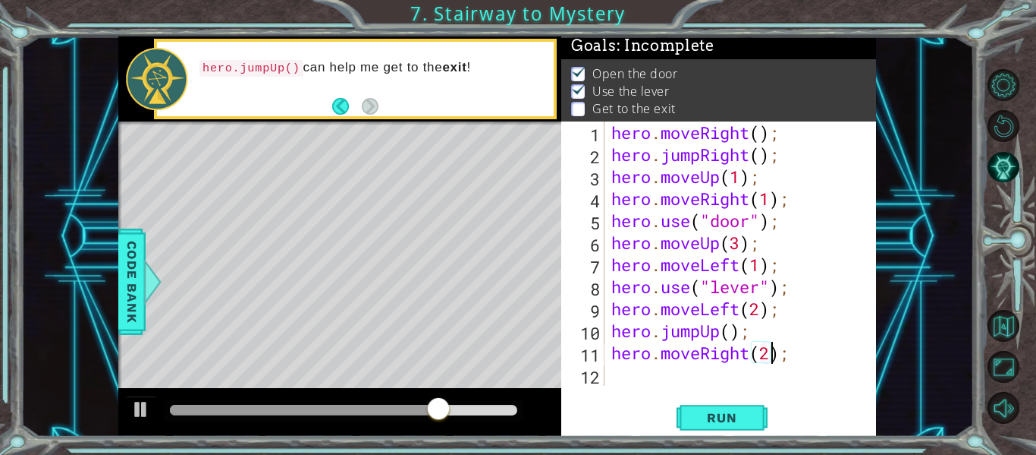
scroll to position [0, 8]
type textarea "hero.moveRight(2);"
click at [750, 411] on span "Run" at bounding box center [722, 417] width 60 height 15
